Goal: Information Seeking & Learning: Learn about a topic

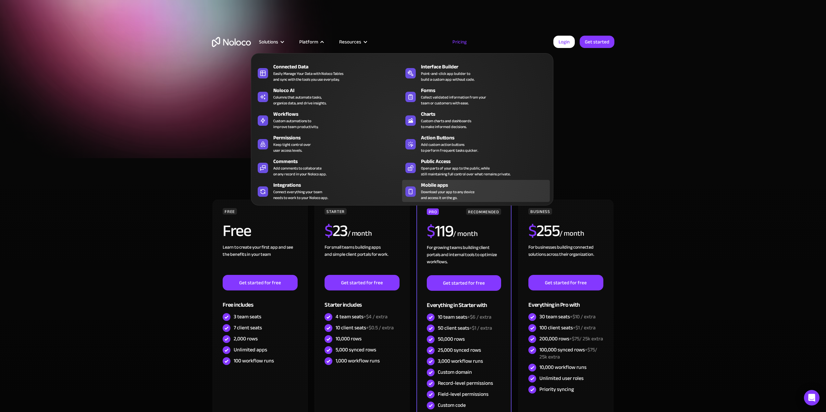
click at [503, 193] on div "Mobile apps Download your app to any device and access it on the go." at bounding box center [484, 190] width 126 height 19
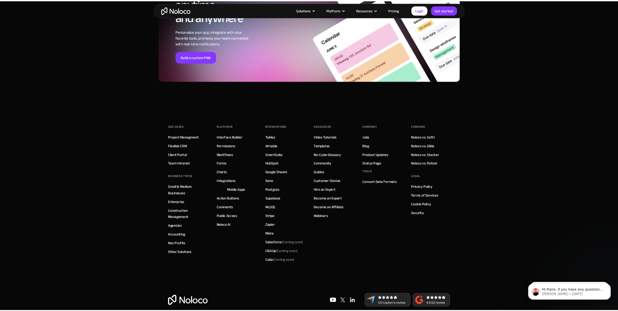
scroll to position [2332, 0]
